Goal: Transaction & Acquisition: Purchase product/service

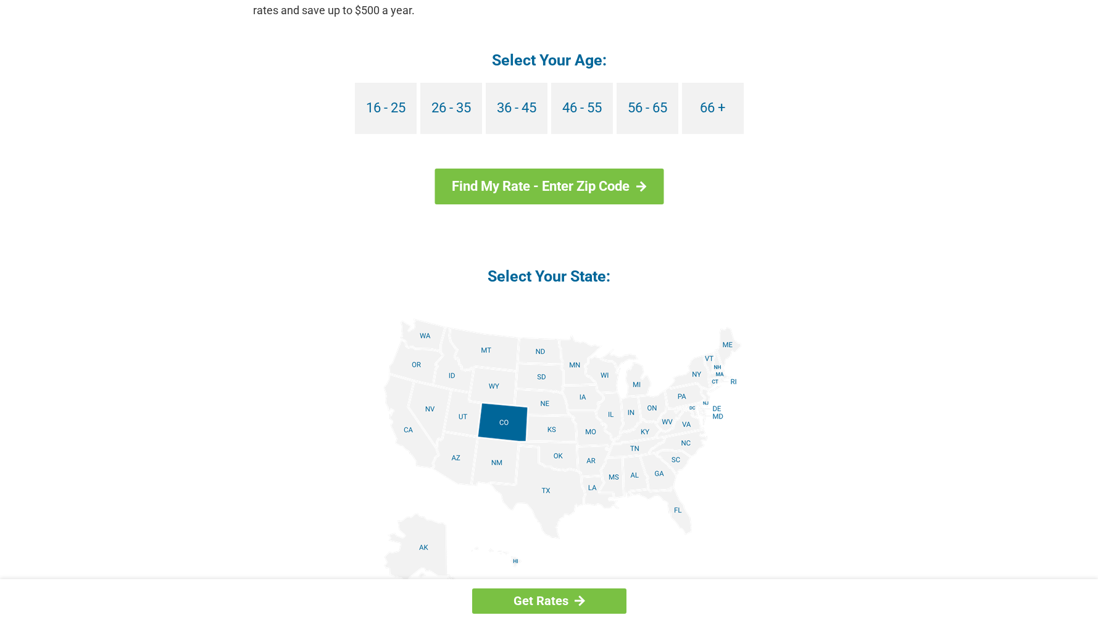
scroll to position [1235, 0]
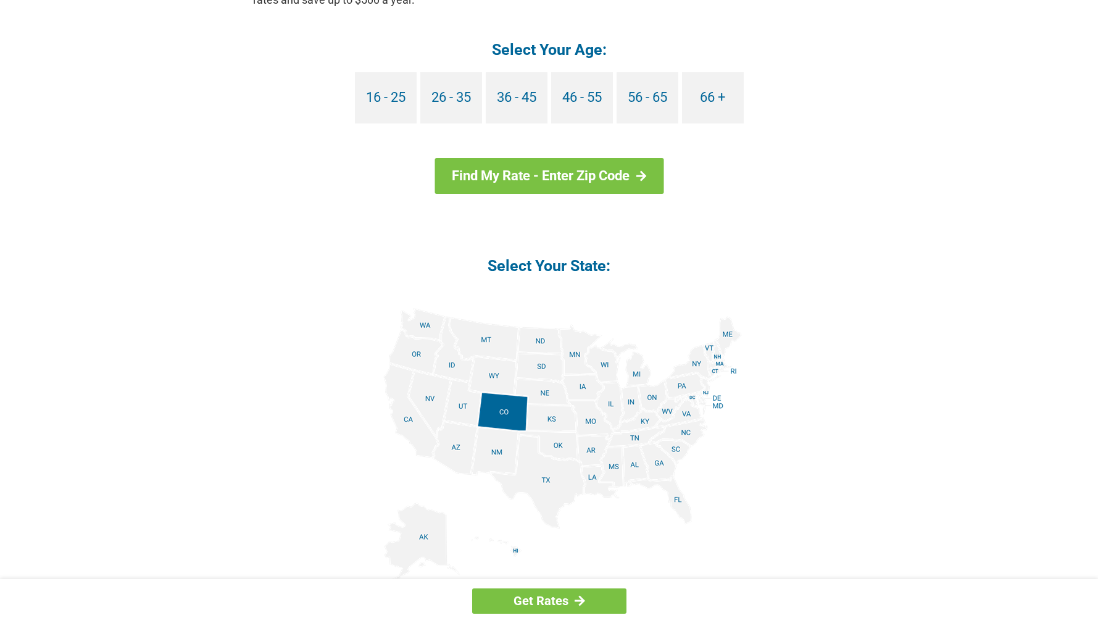
click at [721, 362] on img at bounding box center [549, 447] width 385 height 278
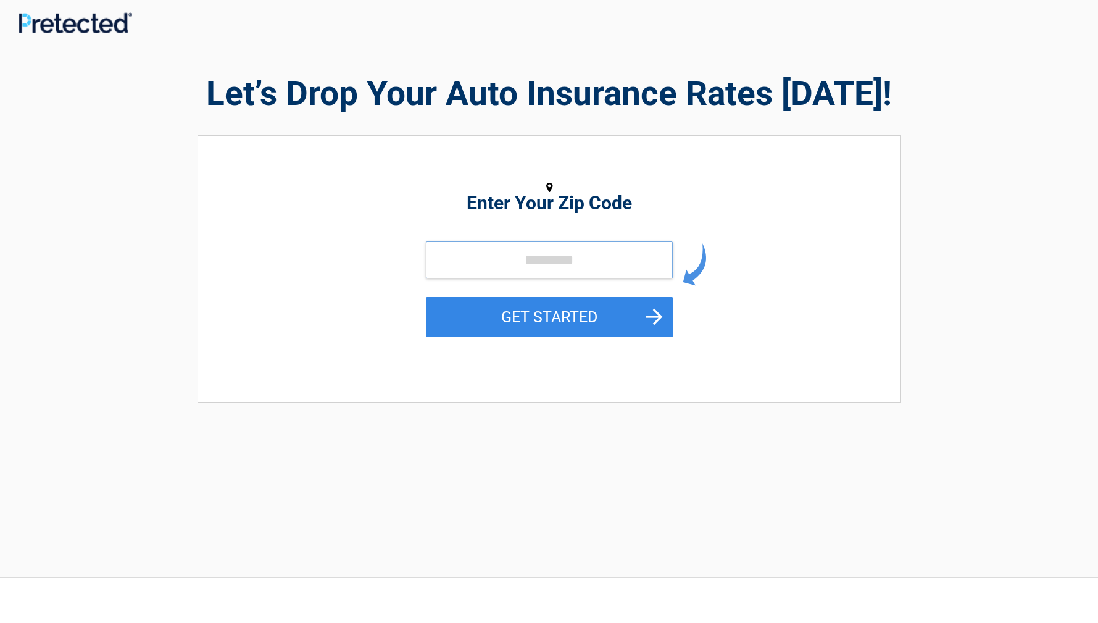
click at [584, 256] on input "tel" at bounding box center [549, 259] width 247 height 37
type input "*****"
click at [426, 297] on button "GET STARTED" at bounding box center [549, 317] width 247 height 40
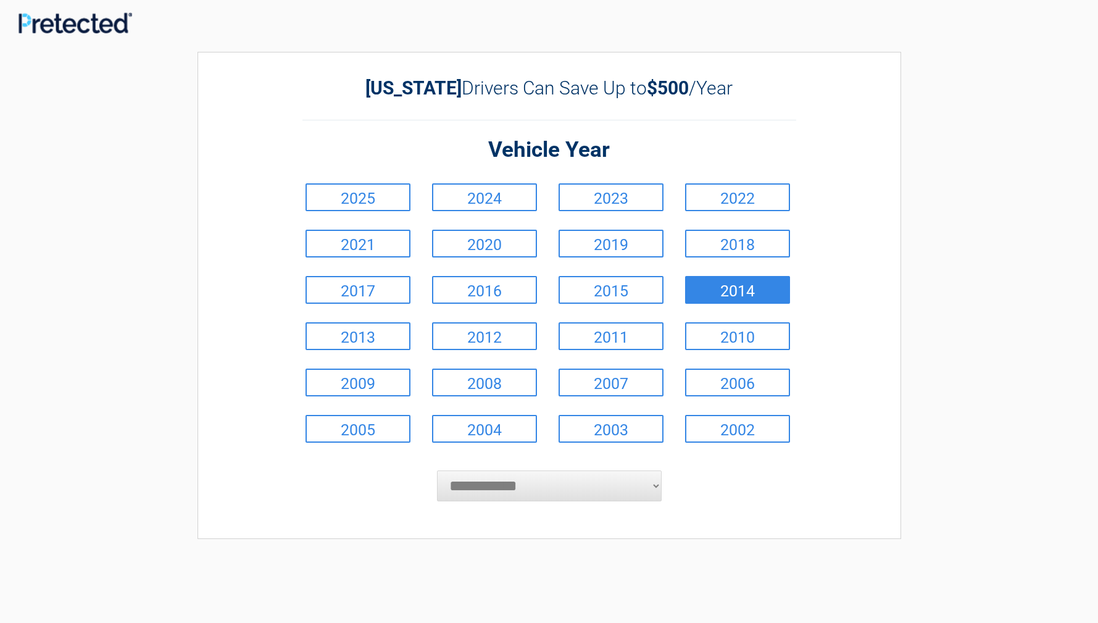
click at [767, 294] on link "2014" at bounding box center [737, 290] width 105 height 28
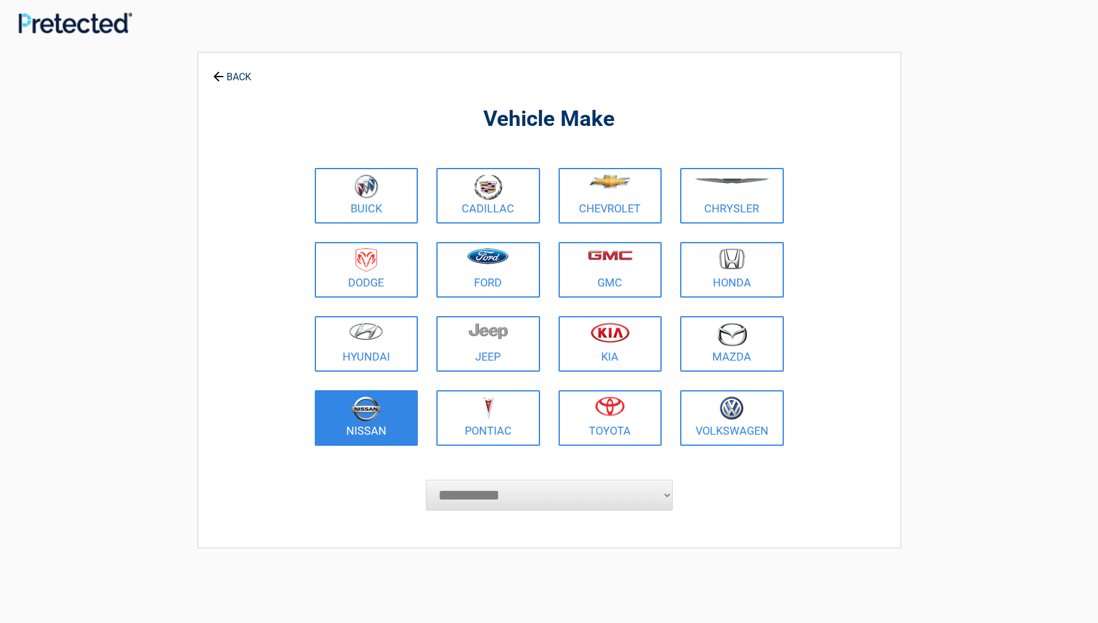
click at [384, 414] on figure at bounding box center [366, 410] width 89 height 28
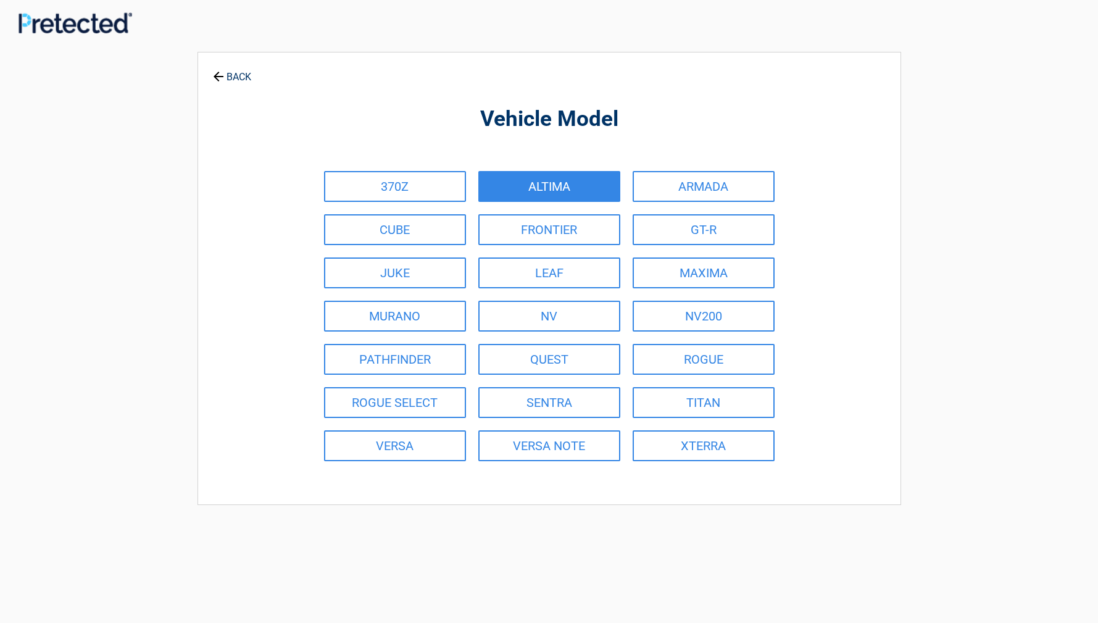
click at [601, 183] on link "ALTIMA" at bounding box center [549, 186] width 142 height 31
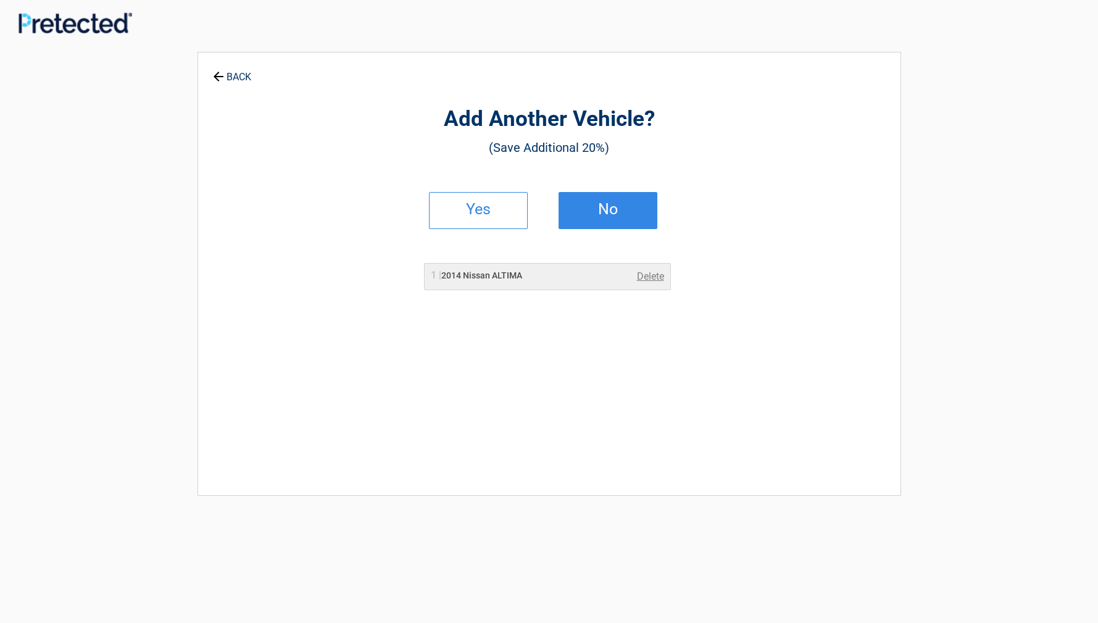
click at [620, 214] on link "No" at bounding box center [608, 210] width 99 height 37
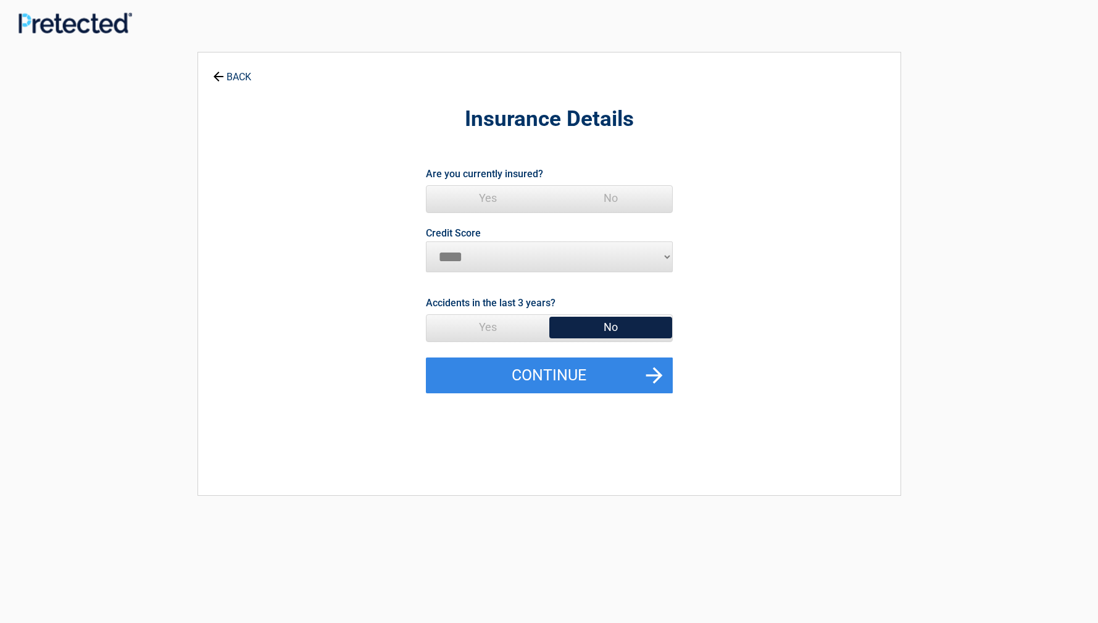
drag, startPoint x: 562, startPoint y: 328, endPoint x: 457, endPoint y: 323, distance: 104.5
click at [457, 323] on span "Yes No" at bounding box center [549, 328] width 247 height 28
click at [488, 199] on span "Yes" at bounding box center [488, 198] width 123 height 25
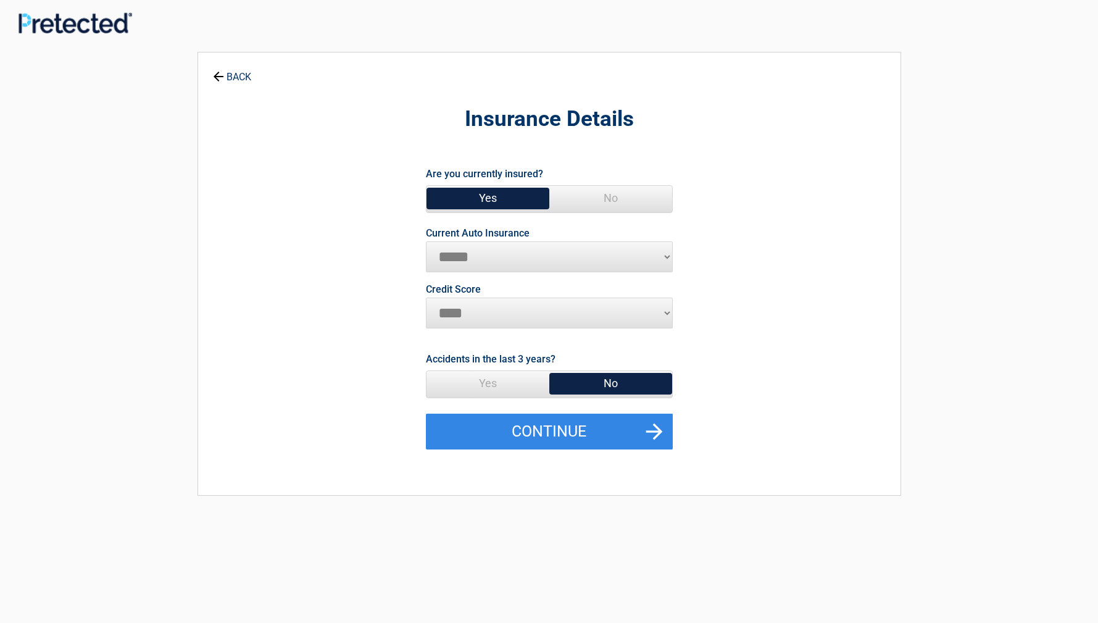
click at [668, 256] on select "**********" at bounding box center [549, 256] width 247 height 31
